Goal: Information Seeking & Learning: Learn about a topic

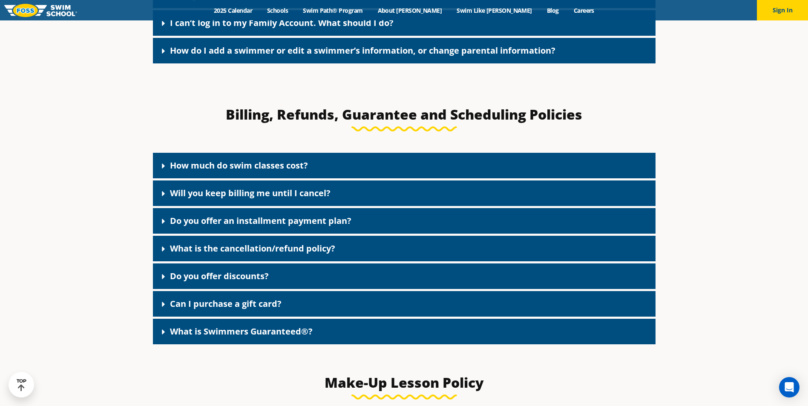
scroll to position [682, 0]
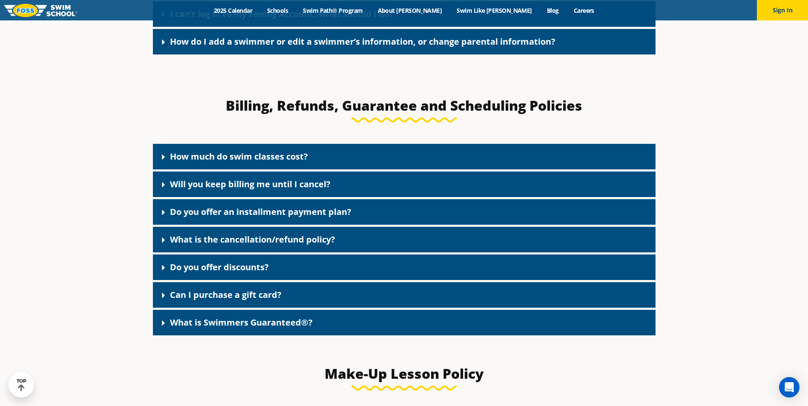
click at [240, 323] on link "What is Swimmers Guaranteed®?" at bounding box center [241, 323] width 143 height 12
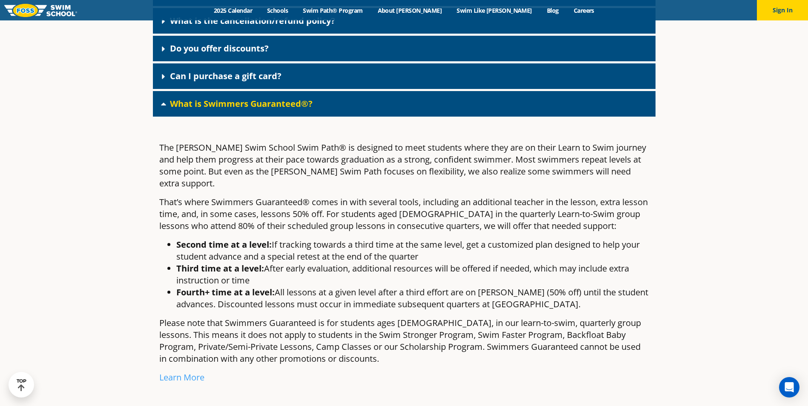
scroll to position [937, 0]
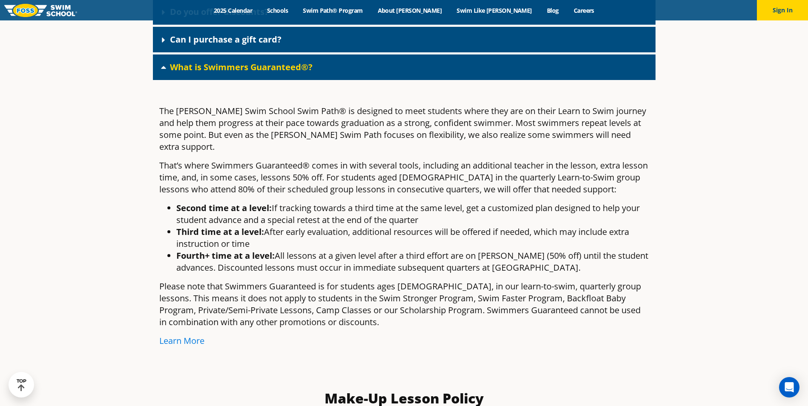
click at [168, 335] on link "Learn More" at bounding box center [181, 341] width 45 height 12
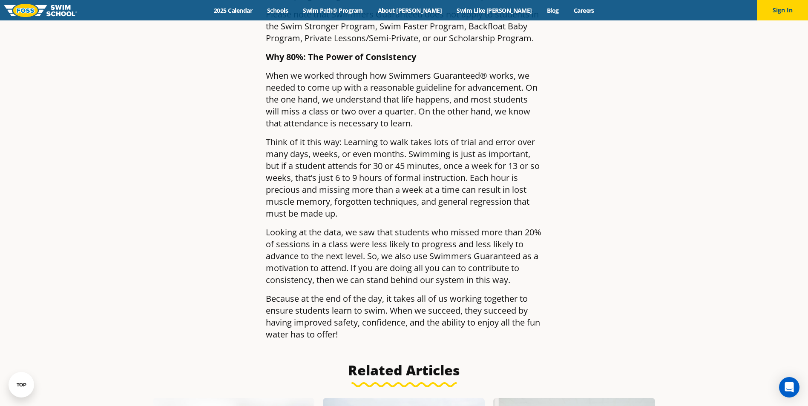
scroll to position [1065, 0]
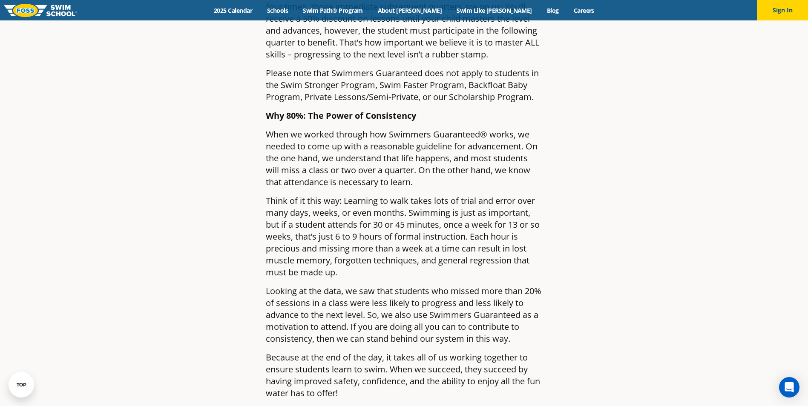
drag, startPoint x: 619, startPoint y: 305, endPoint x: 617, endPoint y: 313, distance: 7.9
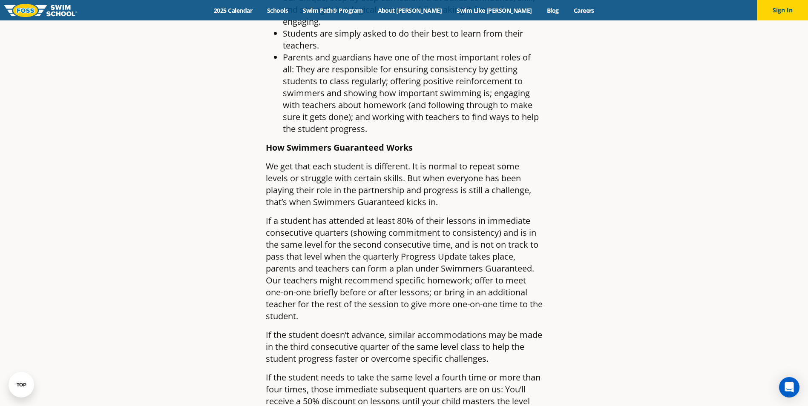
scroll to position [682, 0]
click at [621, 331] on article "Consistency is key to guaranteeing a strong swimmer By Foss Swim School , April…" at bounding box center [404, 76] width 503 height 1414
click at [240, 276] on article "Consistency is key to guaranteeing a strong swimmer By Foss Swim School , April…" at bounding box center [404, 76] width 503 height 1414
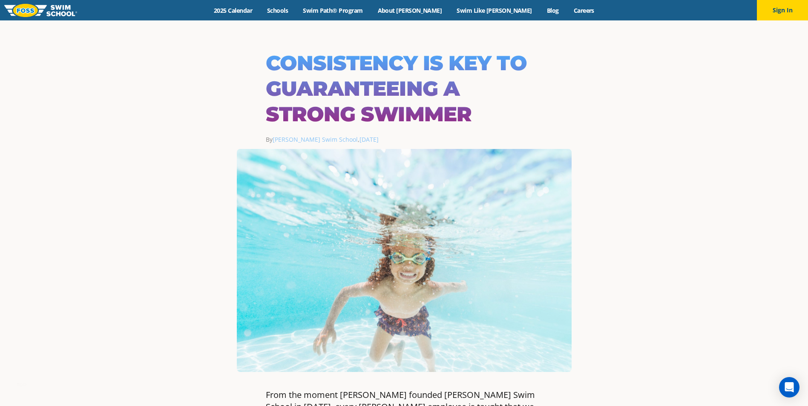
scroll to position [298, 0]
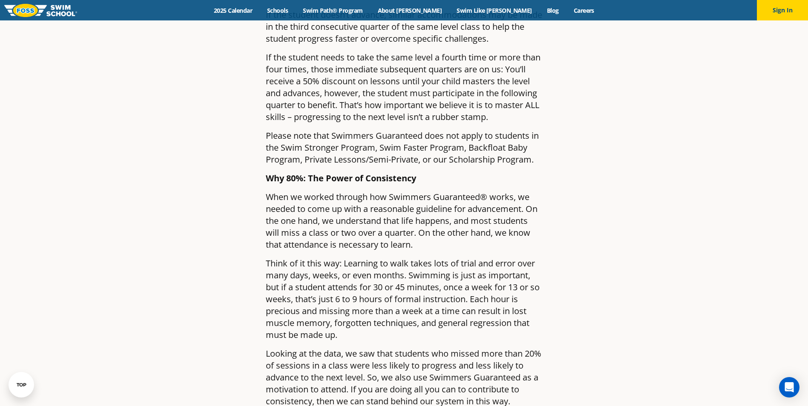
scroll to position [1022, 0]
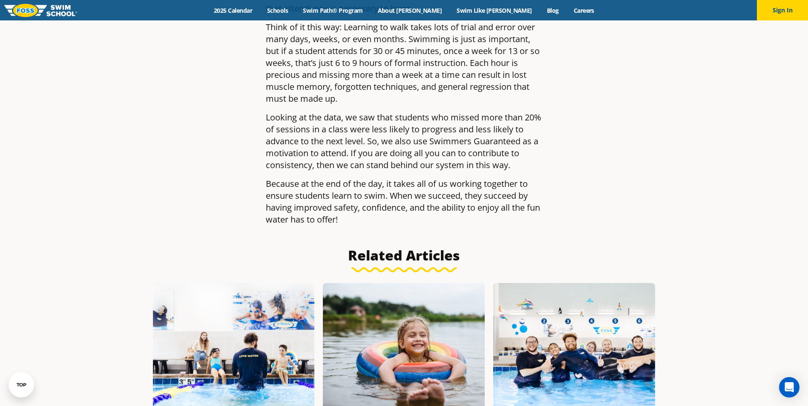
scroll to position [1320, 0]
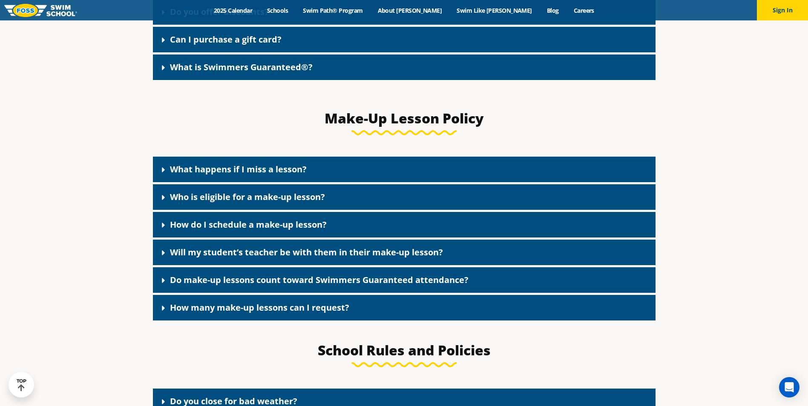
click at [272, 79] on div "What is Swimmers Guaranteed®?" at bounding box center [404, 68] width 503 height 26
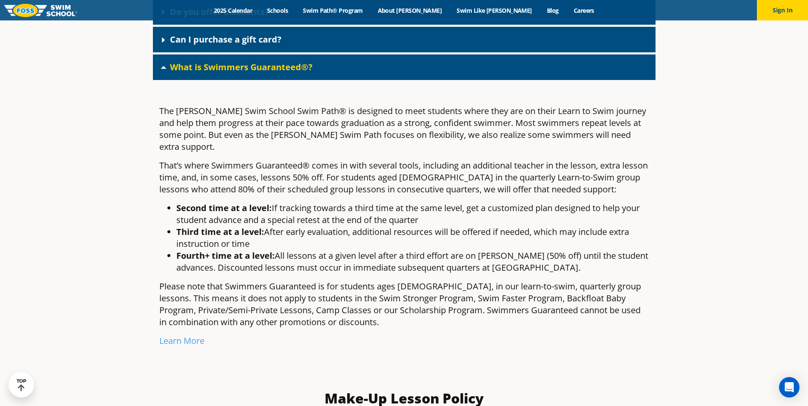
click at [614, 338] on div "The Foss Swim School Swim Path® is designed to meet students where they are on …" at bounding box center [404, 220] width 503 height 280
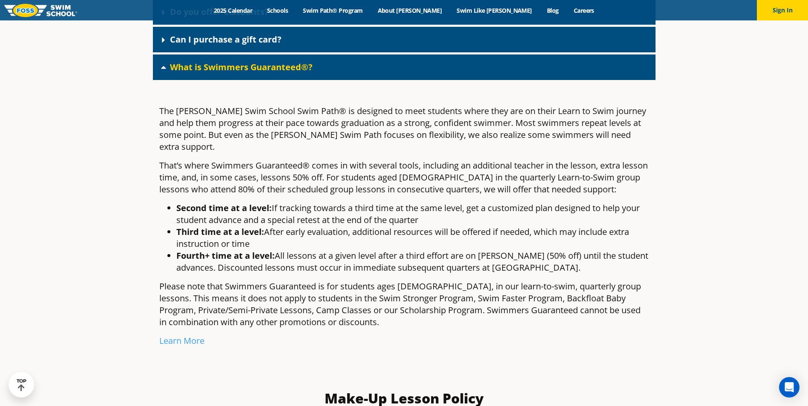
click at [571, 339] on div "The Foss Swim School Swim Path® is designed to meet students where they are on …" at bounding box center [404, 220] width 503 height 280
drag, startPoint x: 505, startPoint y: 344, endPoint x: 421, endPoint y: 341, distance: 84.0
click at [505, 345] on div "The Foss Swim School Swim Path® is designed to meet students where they are on …" at bounding box center [404, 220] width 503 height 280
click at [343, 335] on p "Learn More" at bounding box center [404, 341] width 490 height 12
click at [497, 335] on p "Learn More" at bounding box center [404, 341] width 490 height 12
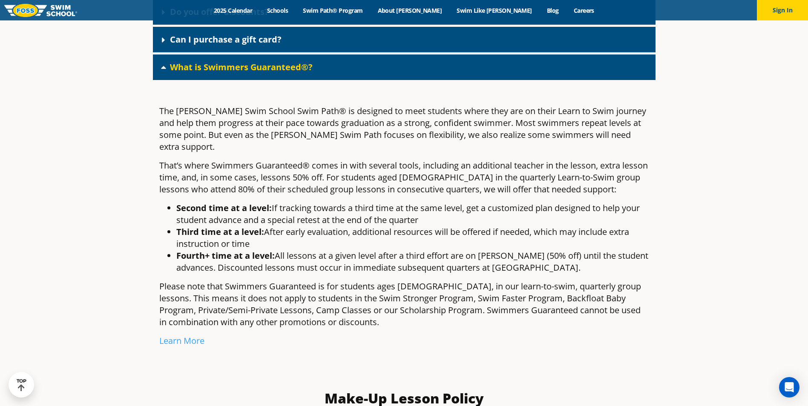
click at [546, 318] on p "Please note that Swimmers Guaranteed is for students ages [DEMOGRAPHIC_DATA], i…" at bounding box center [404, 305] width 490 height 48
click at [546, 335] on p "Learn More" at bounding box center [404, 341] width 490 height 12
click at [546, 348] on div "The Foss Swim School Swim Path® is designed to meet students where they are on …" at bounding box center [404, 220] width 503 height 280
click at [302, 341] on div "The Foss Swim School Swim Path® is designed to meet students where they are on …" at bounding box center [404, 220] width 503 height 280
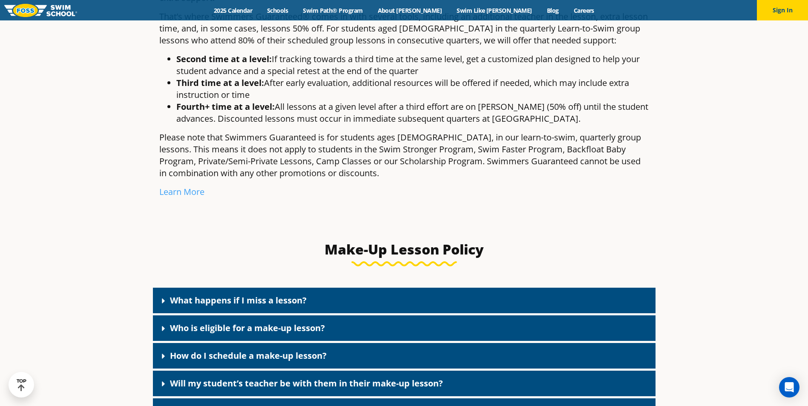
scroll to position [1150, 0]
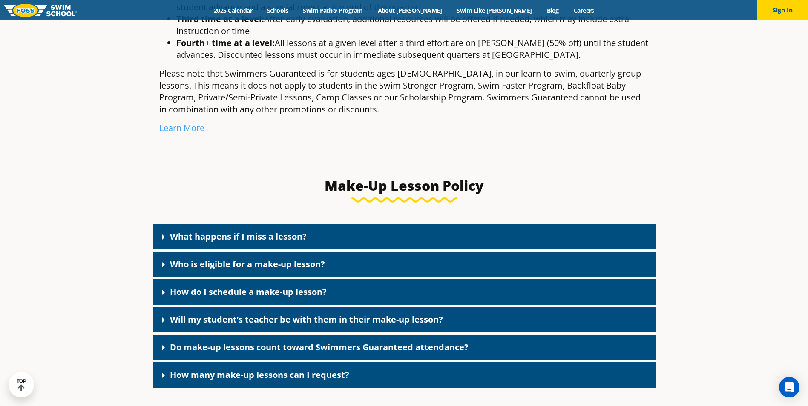
click at [248, 231] on link "What happens if I miss a lesson?" at bounding box center [238, 237] width 137 height 12
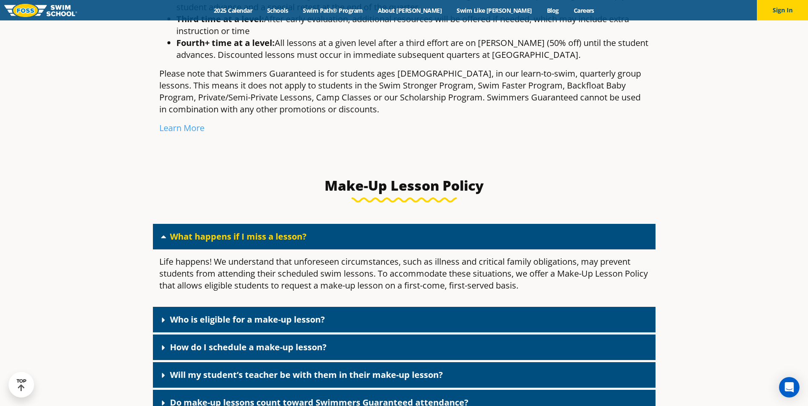
click at [248, 231] on link "What happens if I miss a lesson?" at bounding box center [238, 237] width 137 height 12
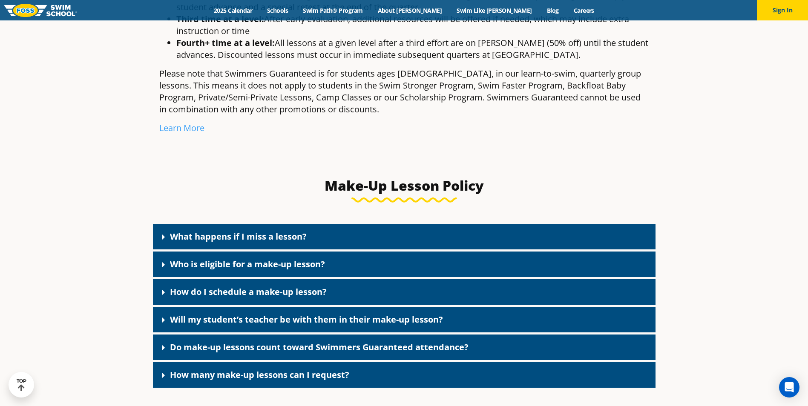
click at [319, 343] on link "Do make-up lessons count toward Swimmers Guaranteed attendance?" at bounding box center [319, 348] width 299 height 12
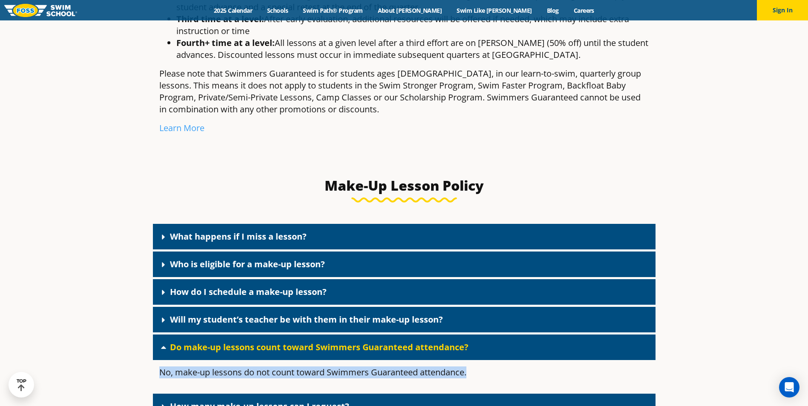
drag, startPoint x: 160, startPoint y: 365, endPoint x: 468, endPoint y: 370, distance: 308.0
click at [468, 370] on p "No, make-up lessons do not count toward Swimmers Guaranteed attendance." at bounding box center [404, 373] width 490 height 12
drag, startPoint x: 468, startPoint y: 370, endPoint x: 454, endPoint y: 368, distance: 13.9
copy p "No, make-up lessons do not count toward Swimmers Guaranteed attendance."
